Goal: Task Accomplishment & Management: Manage account settings

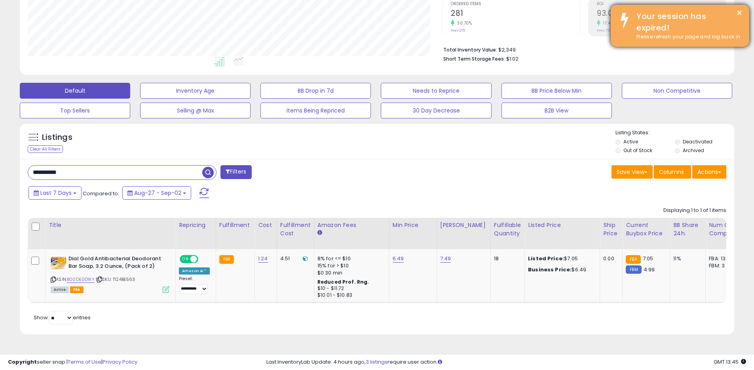
scroll to position [162, 414]
click at [736, 11] on button "×" at bounding box center [739, 13] width 6 height 10
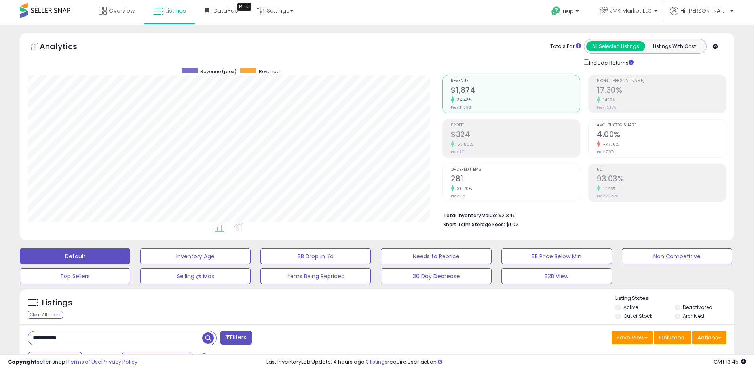
scroll to position [0, 0]
